Goal: Communication & Community: Connect with others

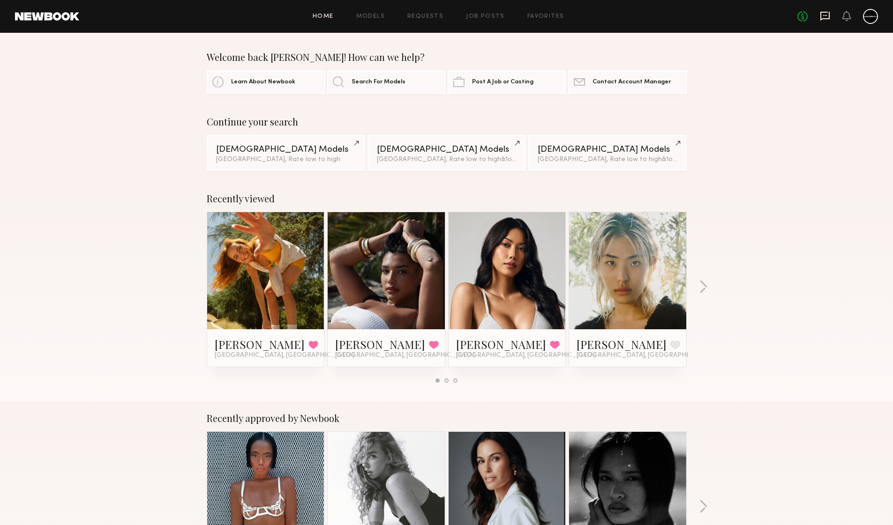
click at [826, 20] on icon at bounding box center [824, 16] width 10 height 10
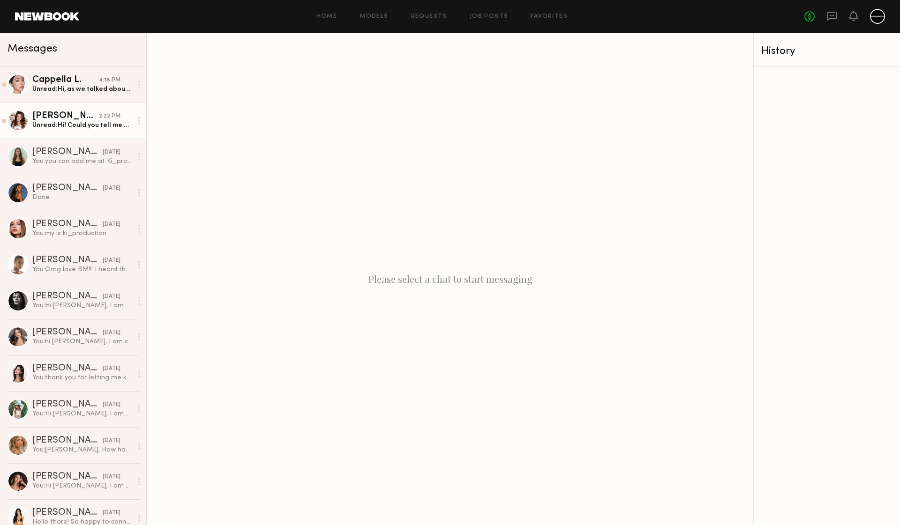
click at [84, 115] on div "Priscilla A." at bounding box center [65, 116] width 67 height 9
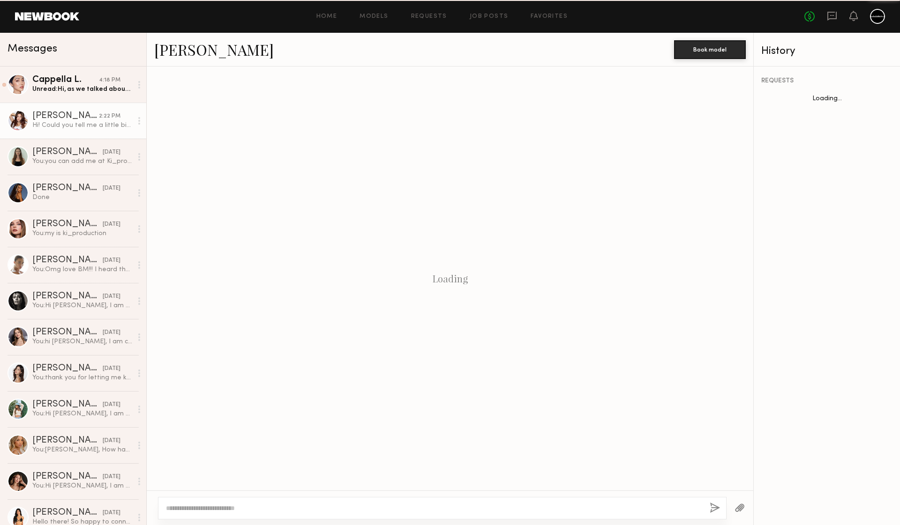
scroll to position [56, 0]
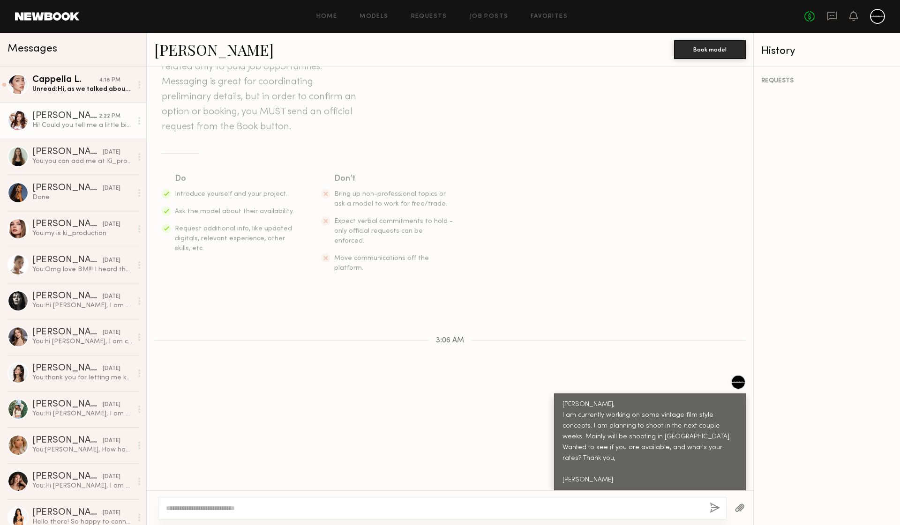
click at [483, 506] on textarea at bounding box center [434, 508] width 536 height 9
click at [508, 517] on div at bounding box center [442, 508] width 568 height 22
click at [505, 513] on div at bounding box center [442, 508] width 568 height 22
click at [505, 508] on textarea at bounding box center [434, 508] width 536 height 9
click at [186, 45] on link "Priscilla A." at bounding box center [213, 49] width 119 height 20
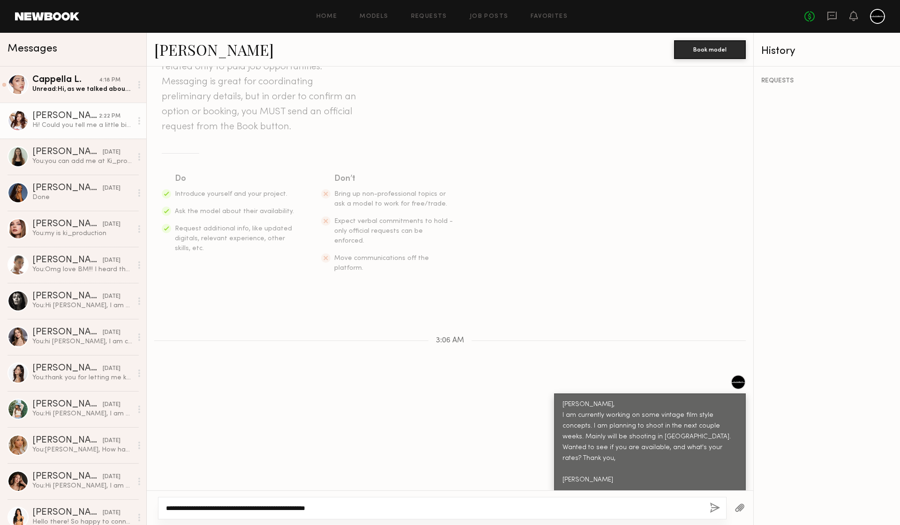
click at [389, 506] on textarea "**********" at bounding box center [434, 508] width 536 height 9
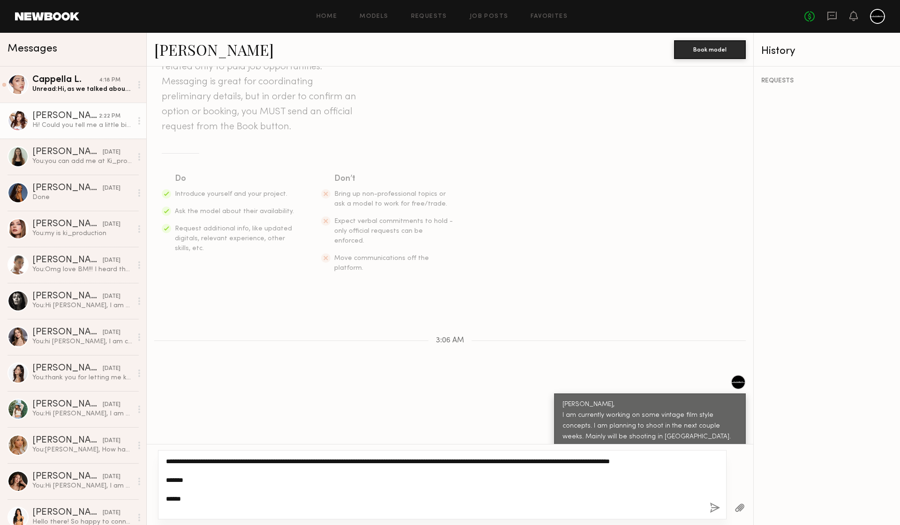
type textarea "**********"
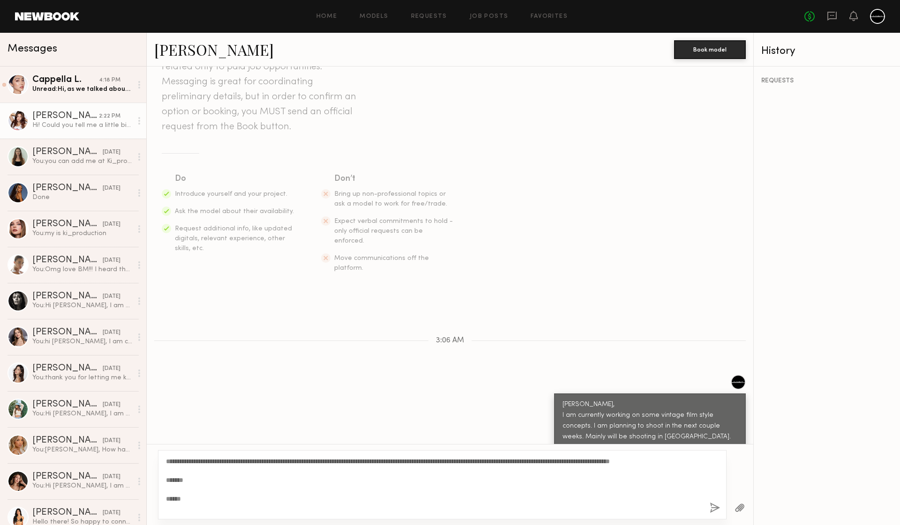
click at [714, 509] on button "button" at bounding box center [714, 509] width 10 height 12
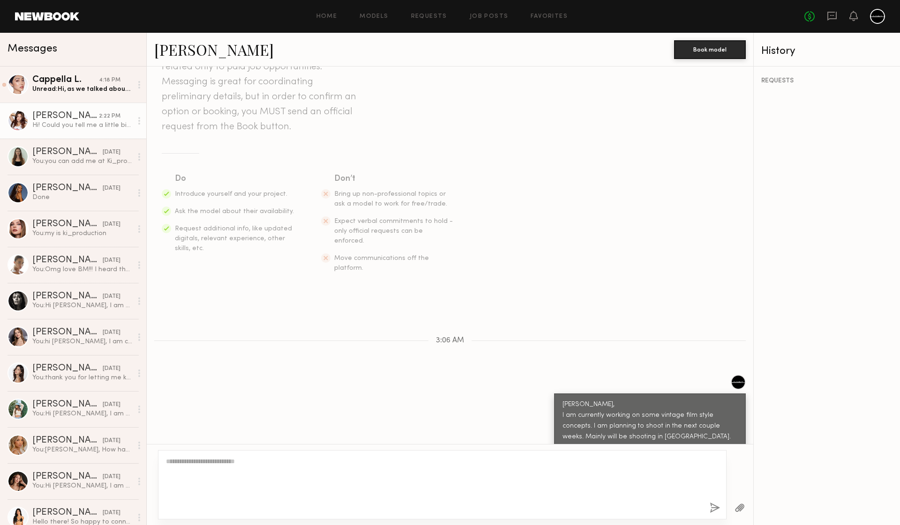
scroll to position [244, 0]
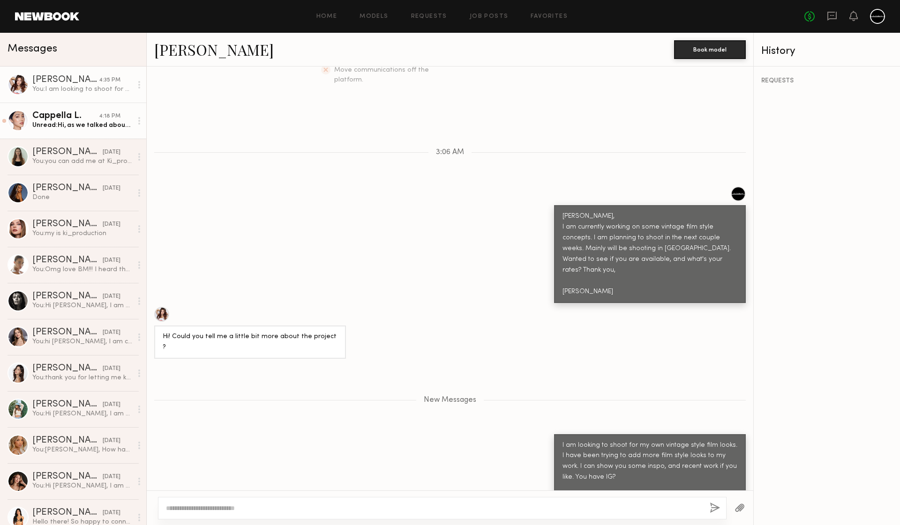
click at [85, 114] on div "Cappella L." at bounding box center [65, 116] width 67 height 9
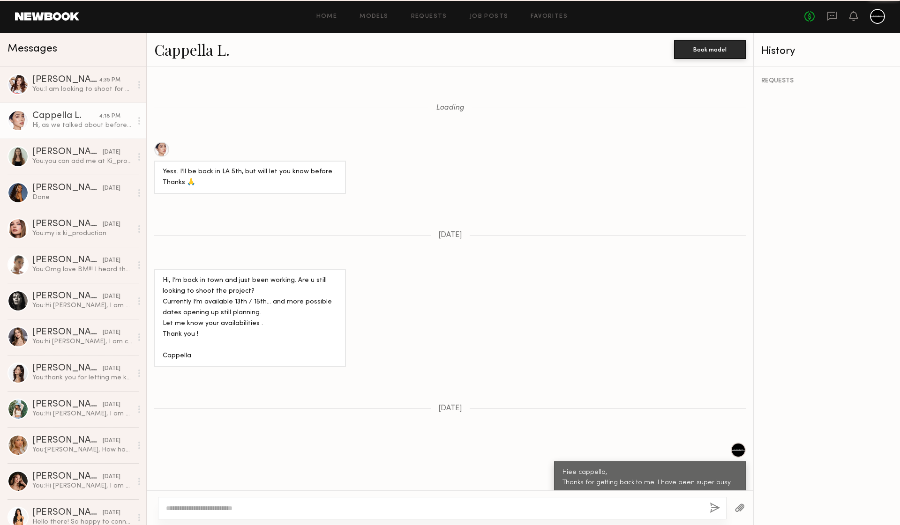
scroll to position [1050, 0]
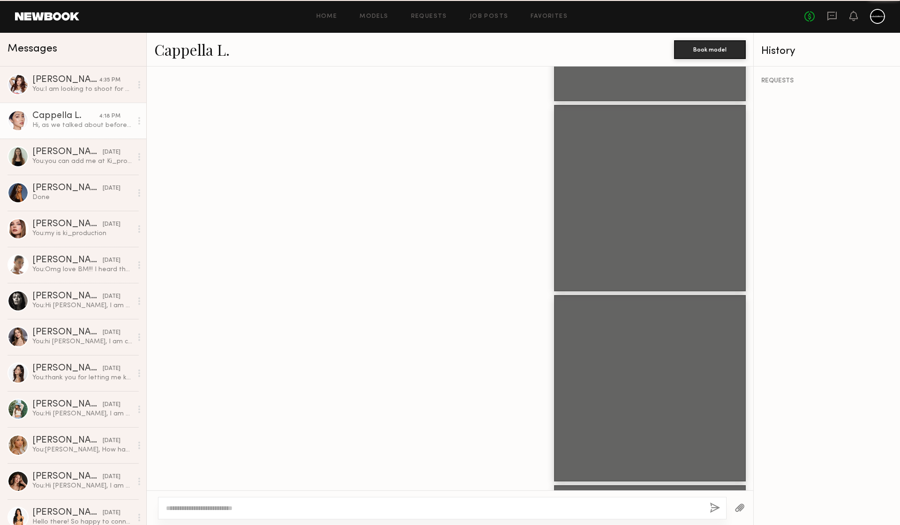
scroll to position [1207, 0]
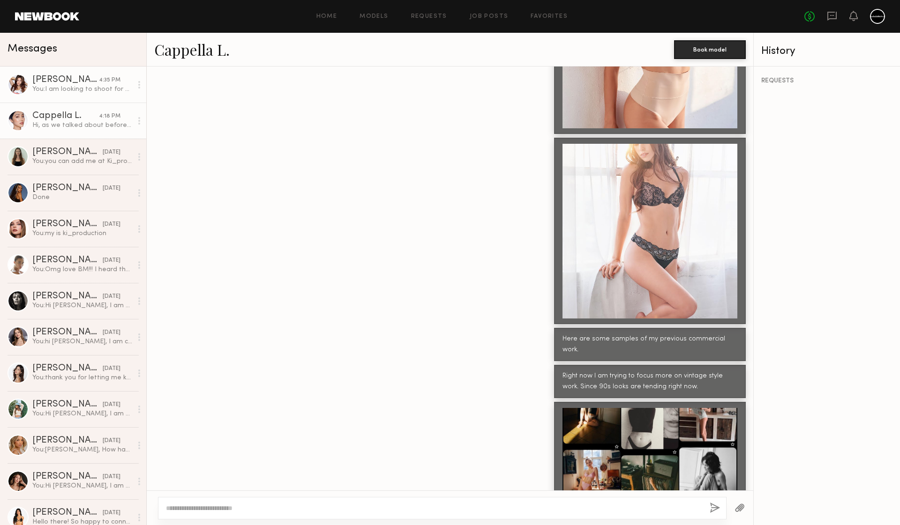
click at [86, 81] on div "Priscilla A." at bounding box center [65, 79] width 67 height 9
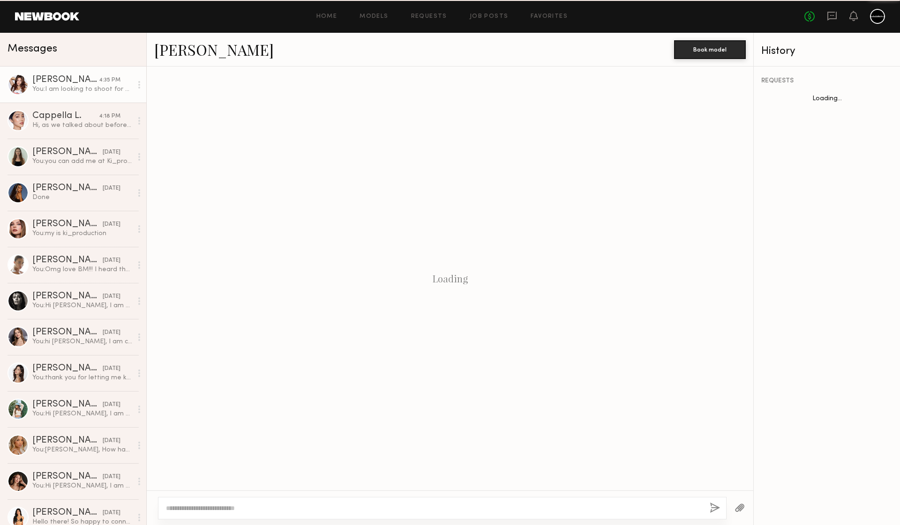
scroll to position [172, 0]
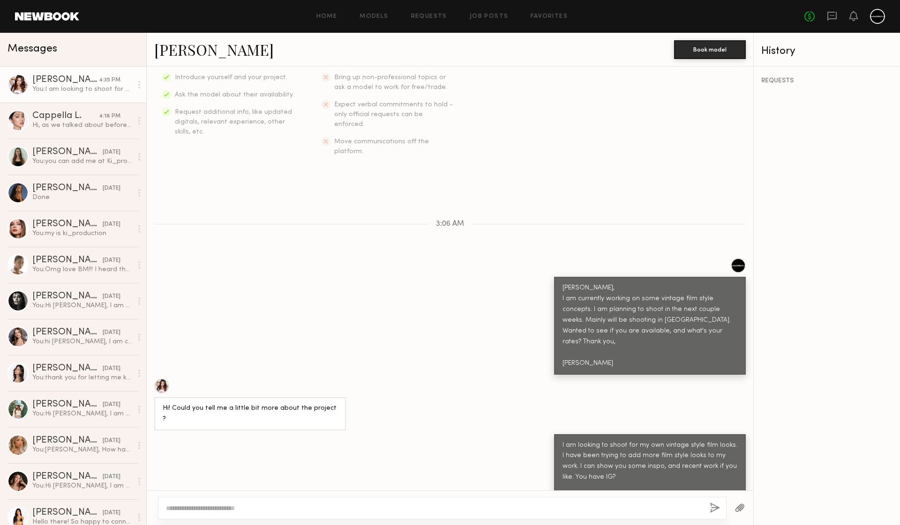
click at [177, 50] on link "Priscilla A." at bounding box center [213, 49] width 119 height 20
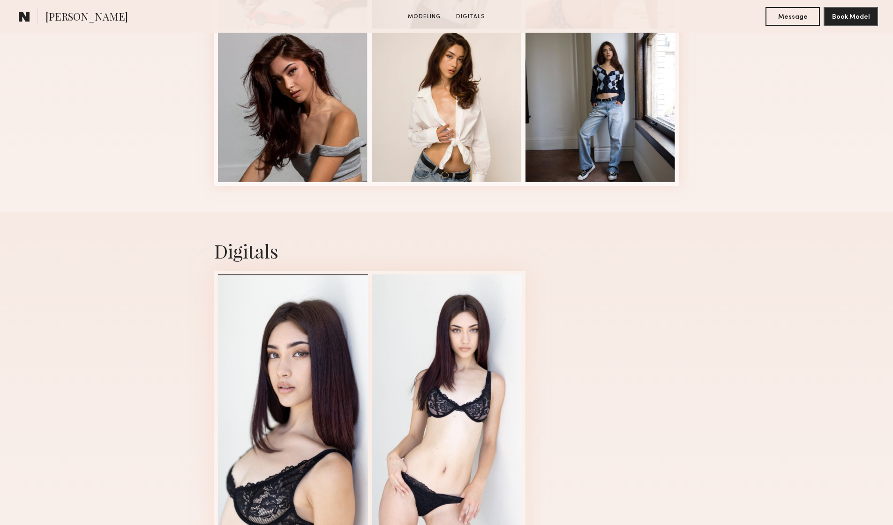
scroll to position [402, 0]
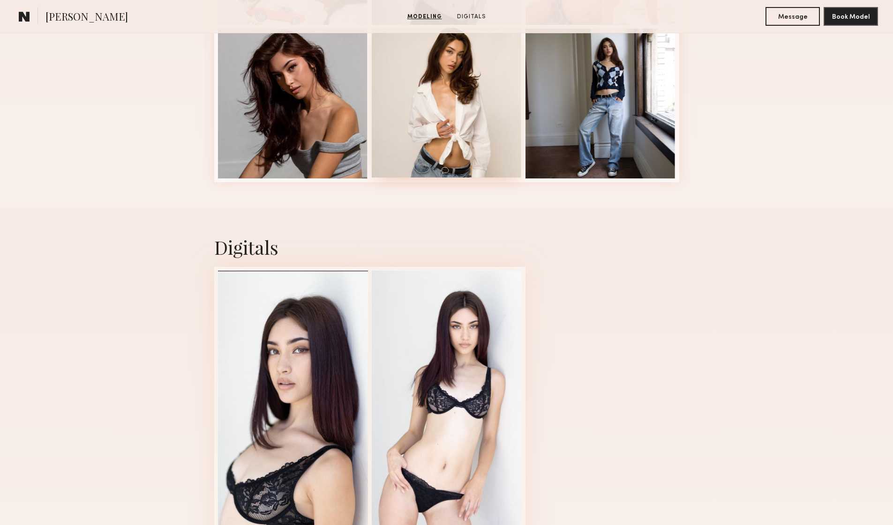
click at [459, 109] on div at bounding box center [447, 103] width 150 height 150
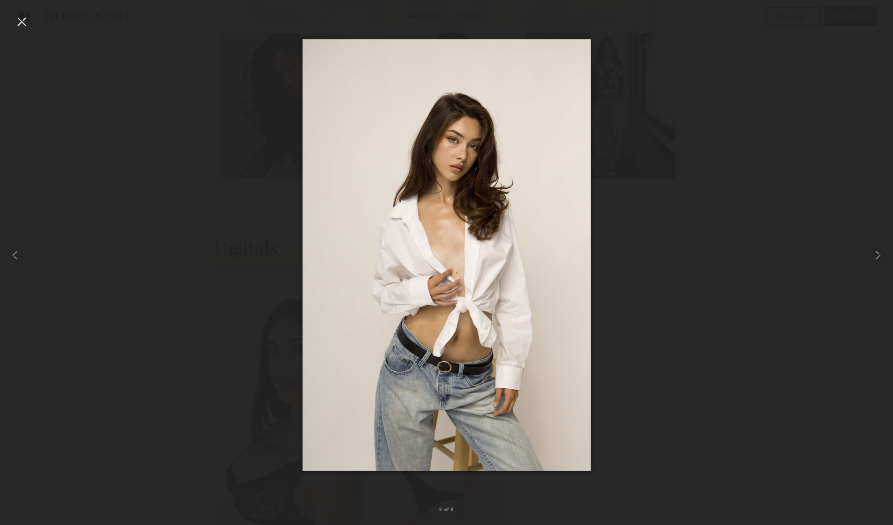
click at [26, 24] on div at bounding box center [21, 21] width 15 height 15
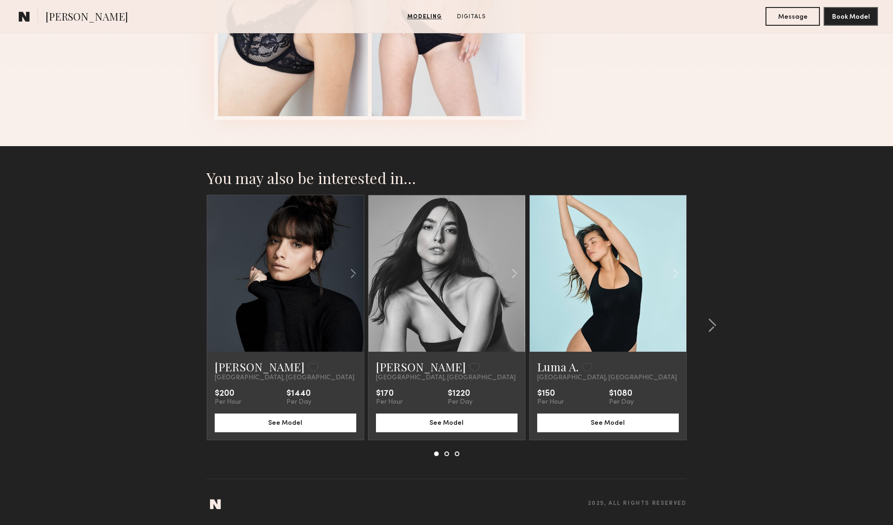
scroll to position [860, 0]
click at [712, 324] on common-icon at bounding box center [711, 325] width 9 height 15
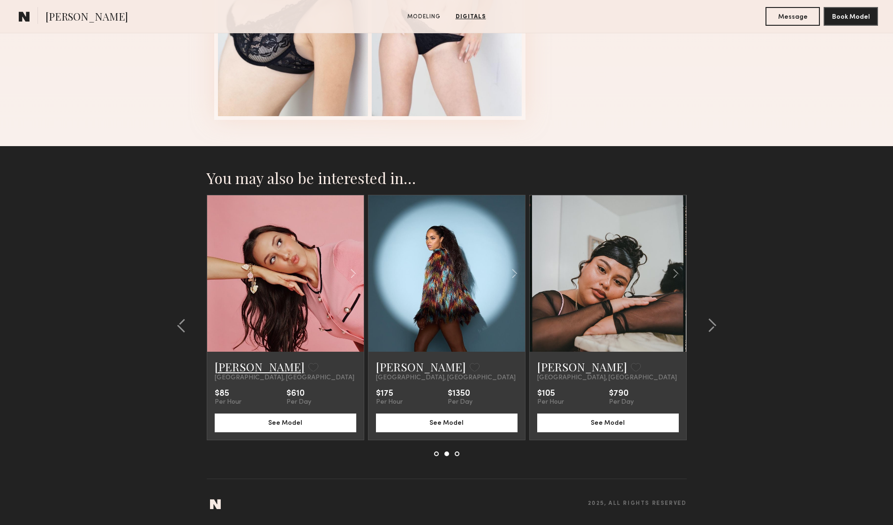
click at [238, 364] on link "[PERSON_NAME]" at bounding box center [260, 366] width 90 height 15
click at [715, 323] on common-icon at bounding box center [711, 325] width 9 height 15
